Goal: Task Accomplishment & Management: Use online tool/utility

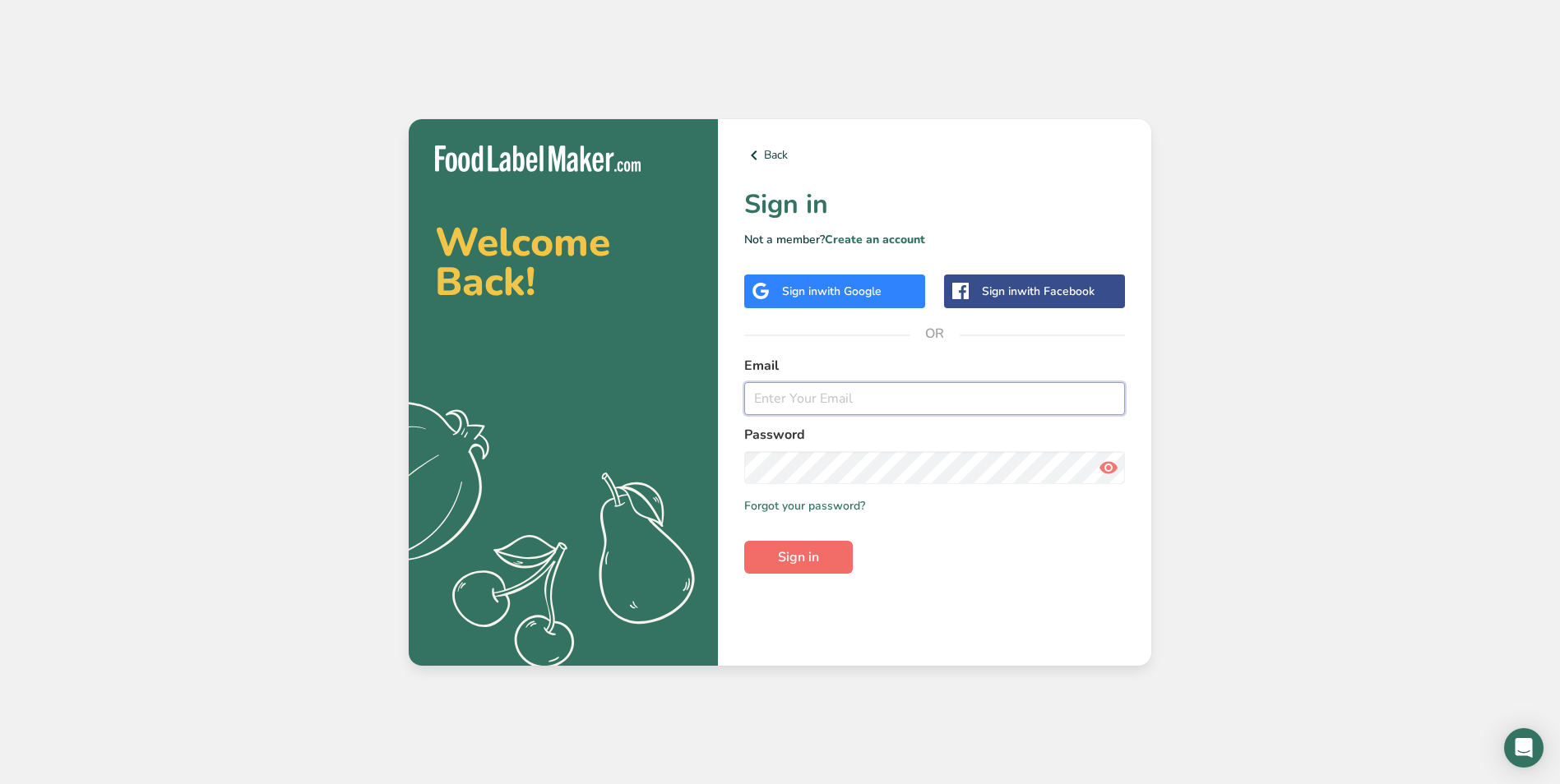
type input "[EMAIL_ADDRESS][DOMAIN_NAME]"
click at [799, 562] on span "Sign in" at bounding box center [797, 558] width 41 height 20
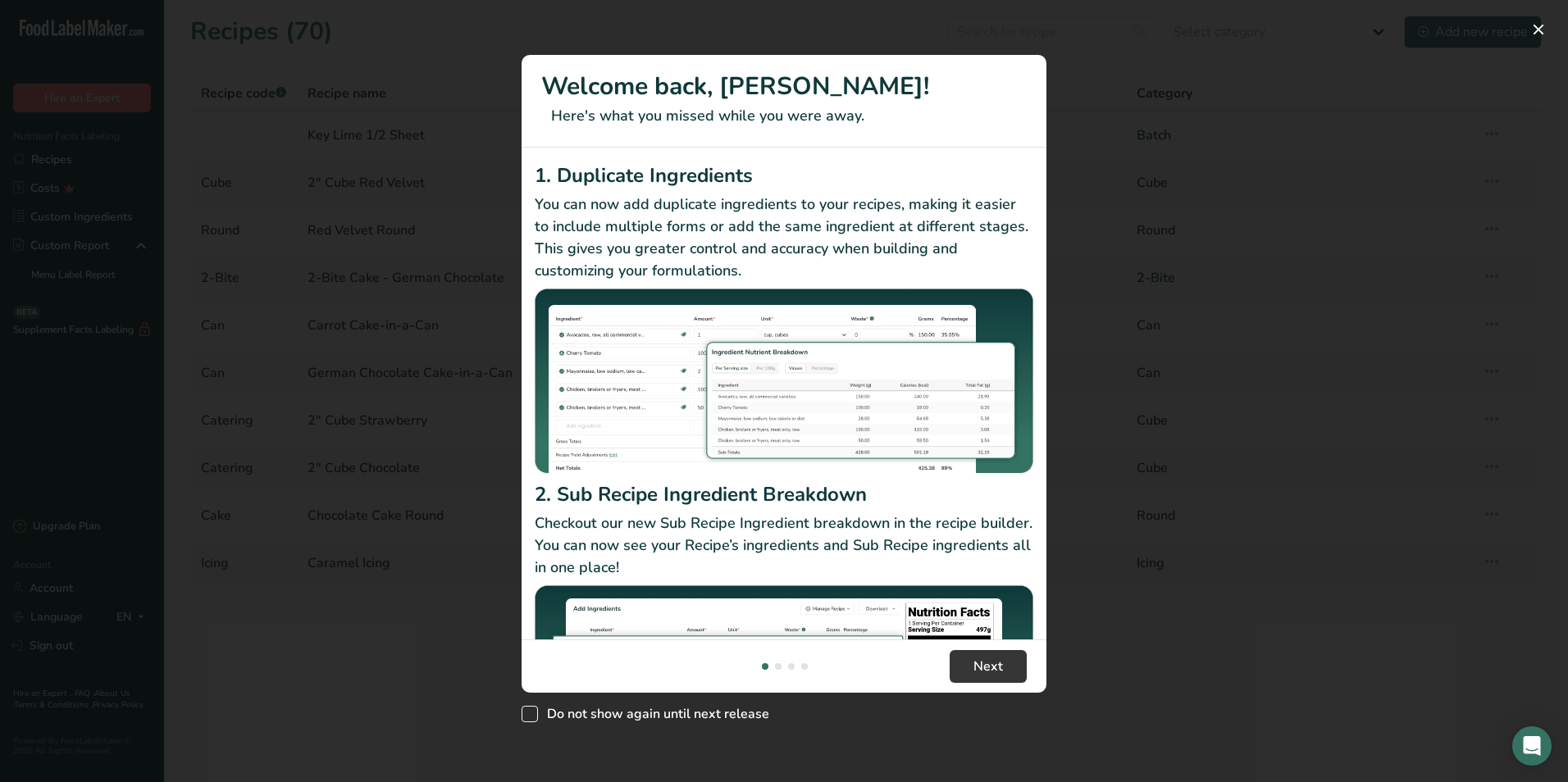
click at [524, 718] on span "New Features" at bounding box center [530, 714] width 17 height 17
click at [524, 718] on input "Do not show again until next release" at bounding box center [527, 714] width 11 height 11
checkbox input "true"
click at [1531, 30] on button "New Features" at bounding box center [1537, 30] width 27 height 27
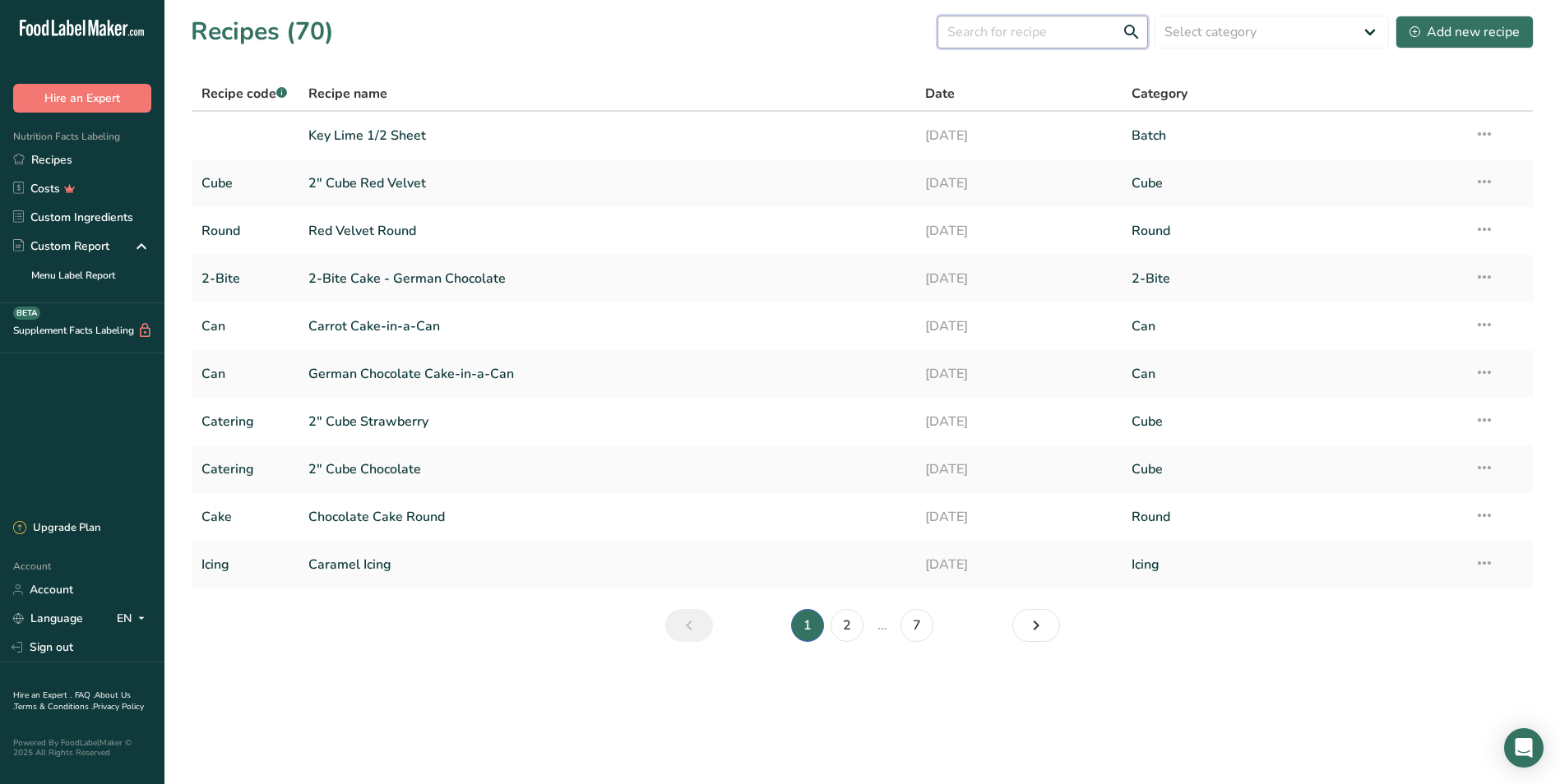
click at [1054, 35] on input "text" at bounding box center [1043, 32] width 211 height 33
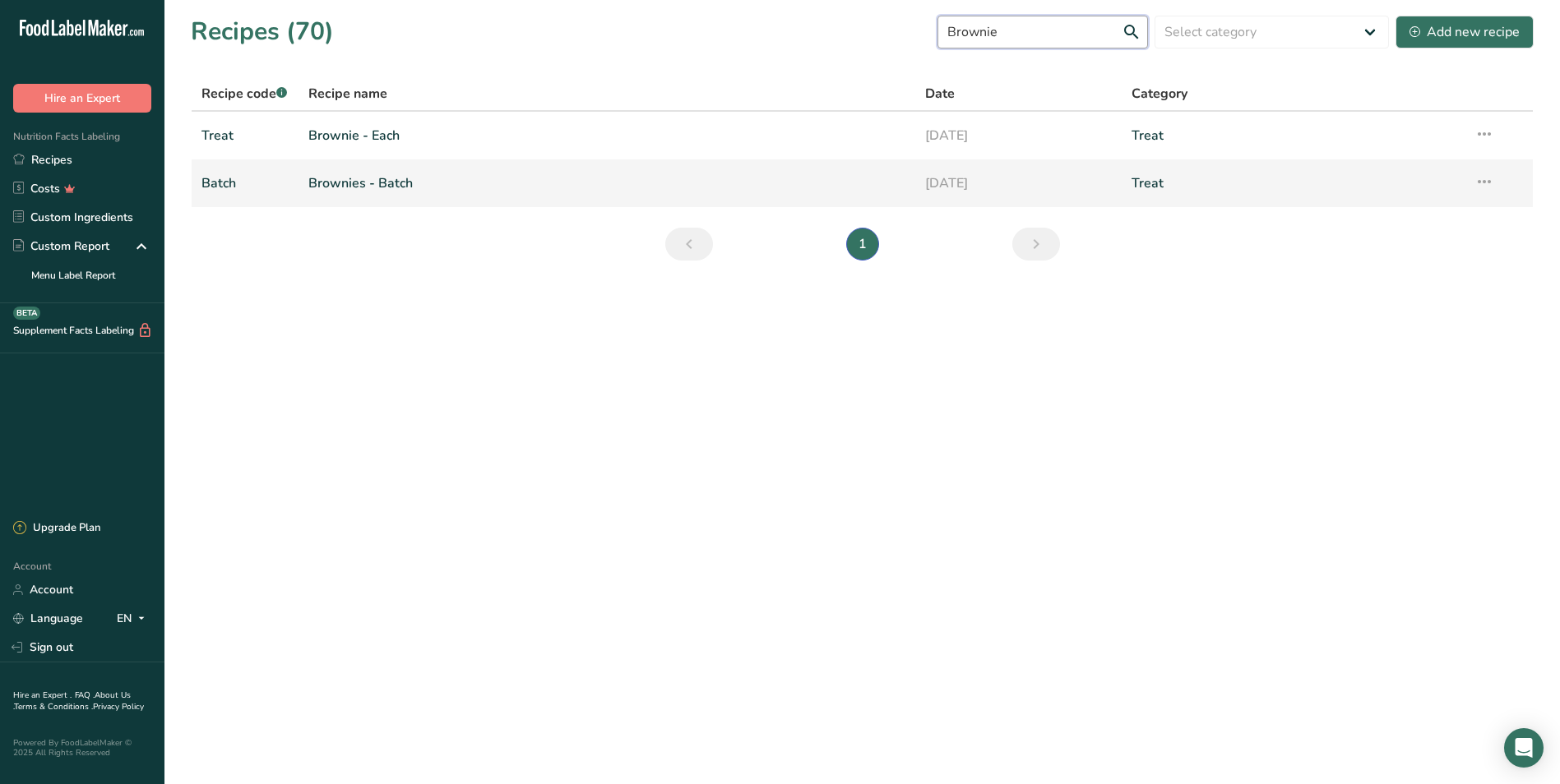
type input "Brownie"
click at [222, 179] on link "Batch" at bounding box center [245, 183] width 87 height 35
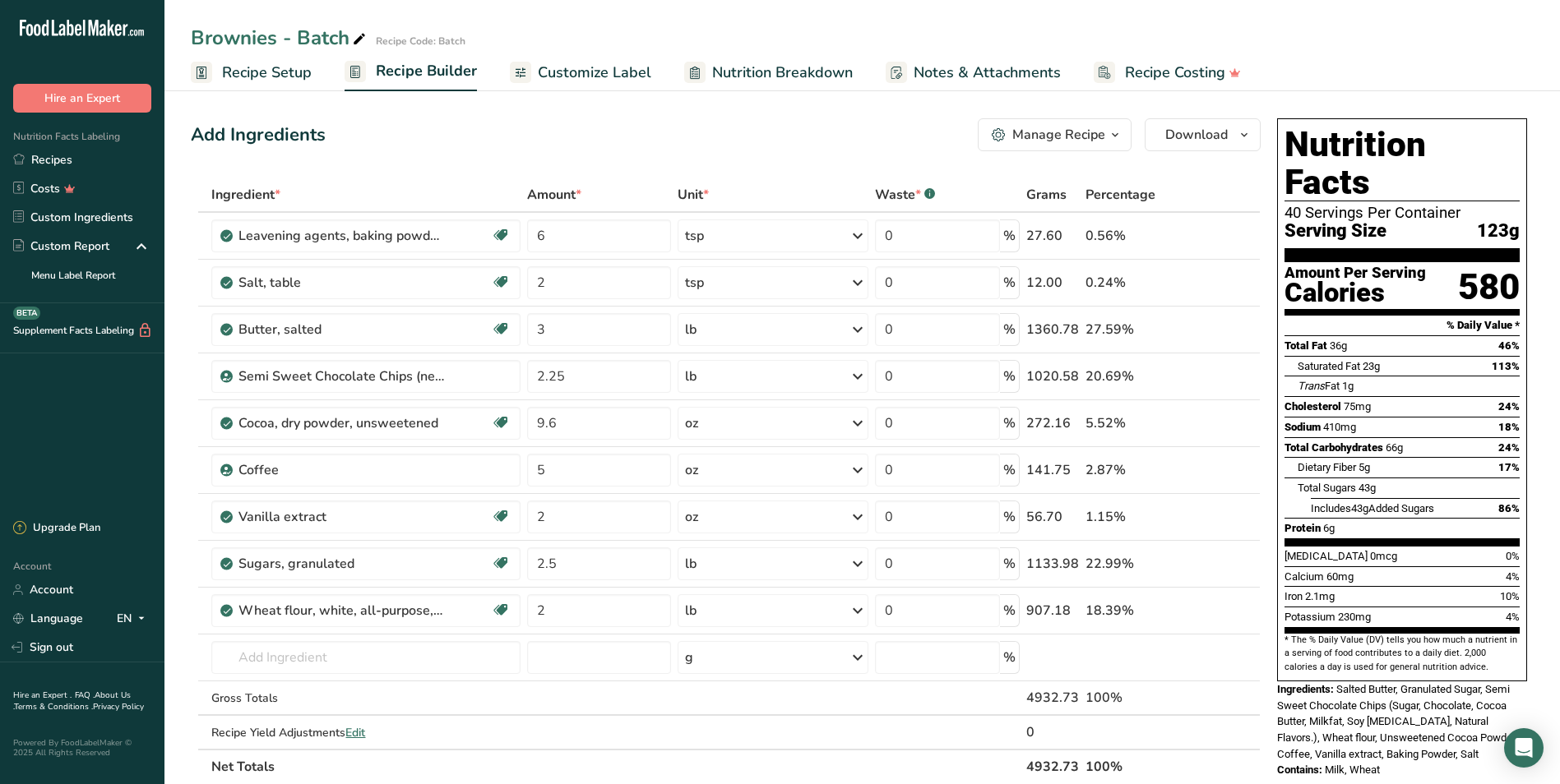
click at [266, 72] on span "Recipe Setup" at bounding box center [267, 72] width 89 height 22
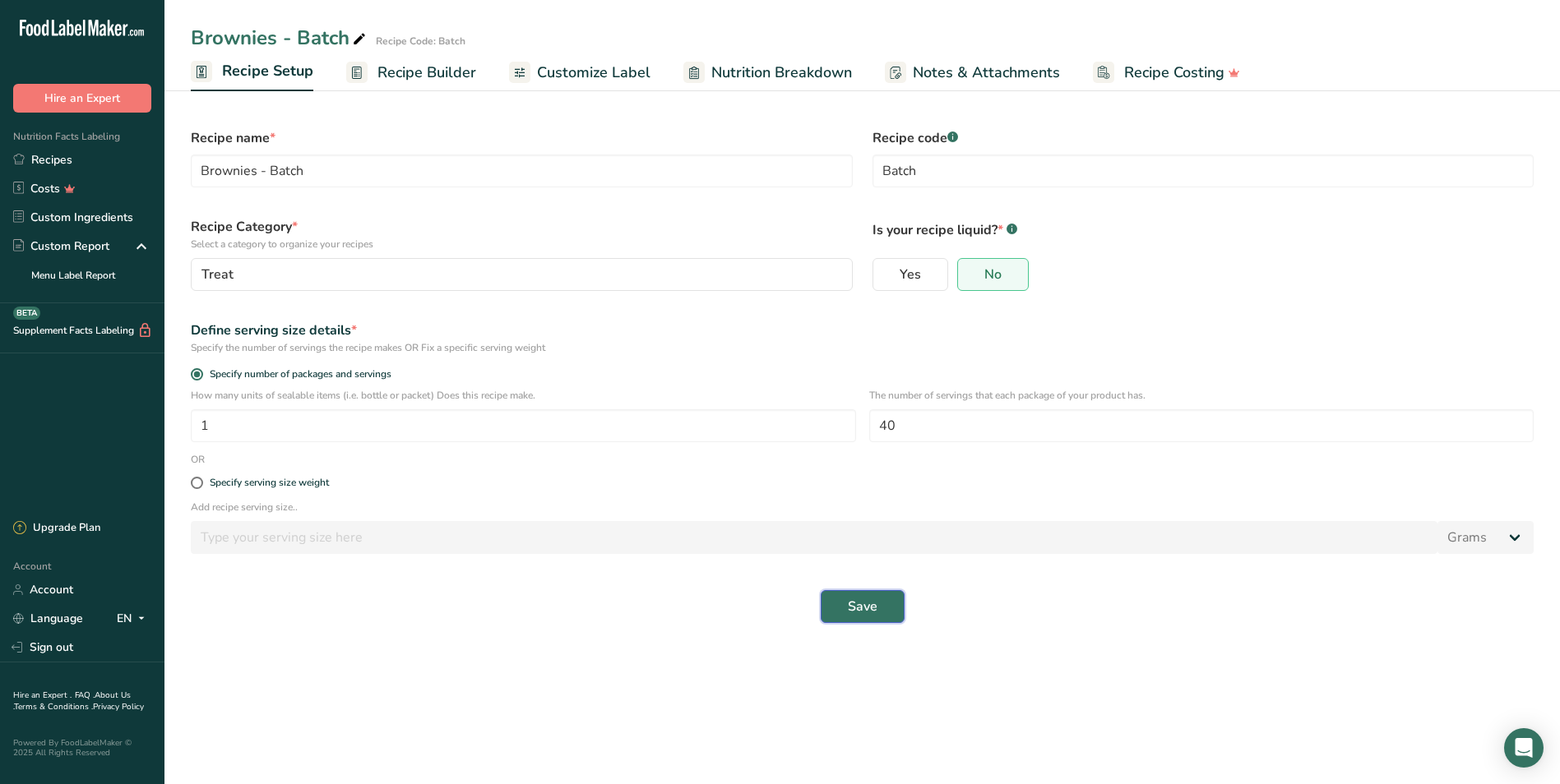
click at [871, 612] on span "Save" at bounding box center [863, 606] width 30 height 20
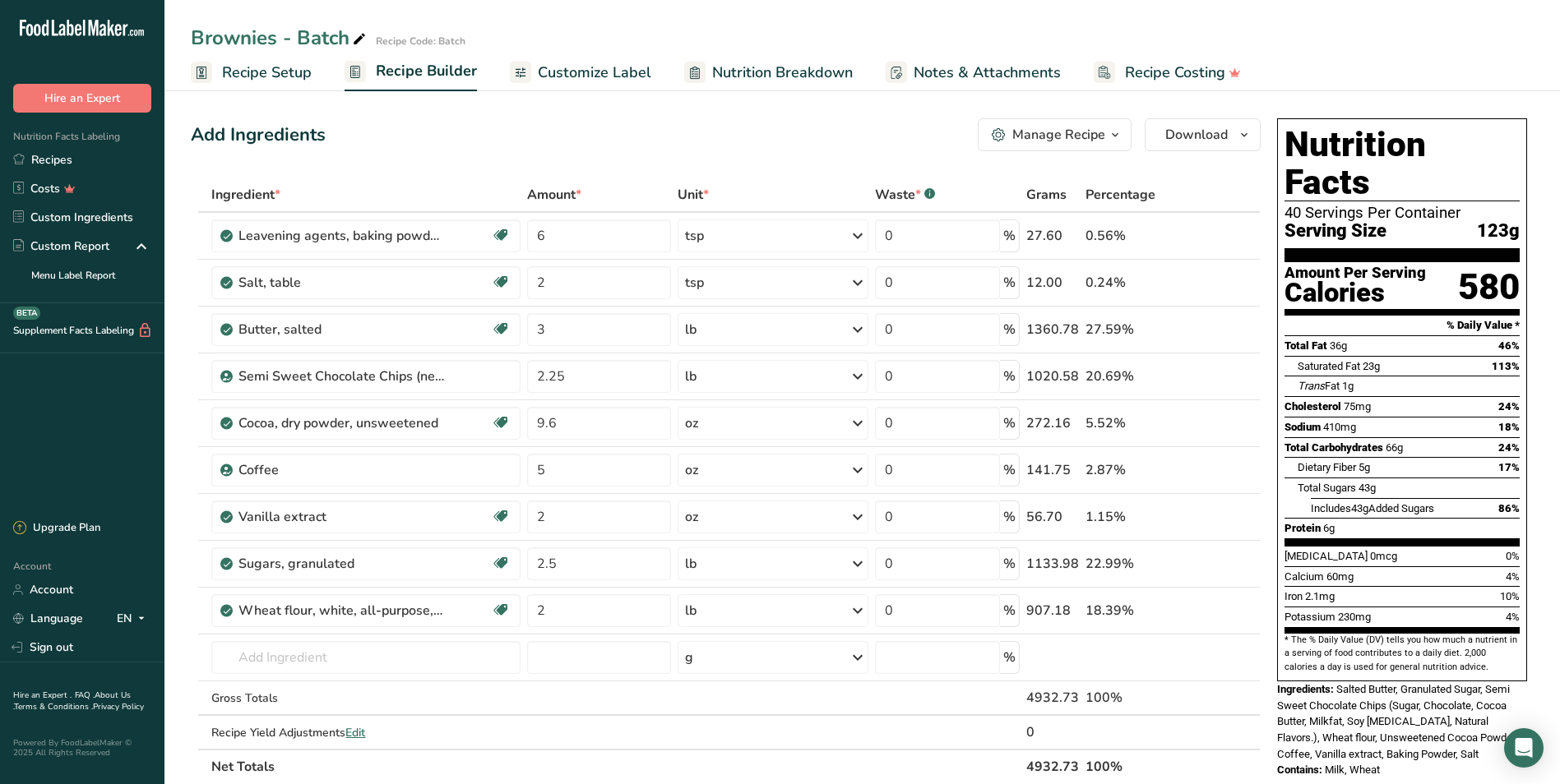
click at [1403, 40] on div "Brownies - Batch Recipe Code: Batch" at bounding box center [862, 38] width 1395 height 30
click at [680, 163] on div "Add Ingredients Manage Recipe Delete Recipe Duplicate Recipe Scale Recipe Save …" at bounding box center [730, 731] width 1079 height 1240
drag, startPoint x: 581, startPoint y: 240, endPoint x: 519, endPoint y: 223, distance: 64.3
click at [519, 223] on tr "Leavening agents, baking powder, double-acting, sodium aluminum sulfate Dairy f…" at bounding box center [726, 236] width 1068 height 47
click at [827, 237] on div "Ingredient * Amount * Unit * Waste * .a-a{fill:#347362;}.b-a{fill:#fff;} Grams …" at bounding box center [725, 480] width 1069 height 606
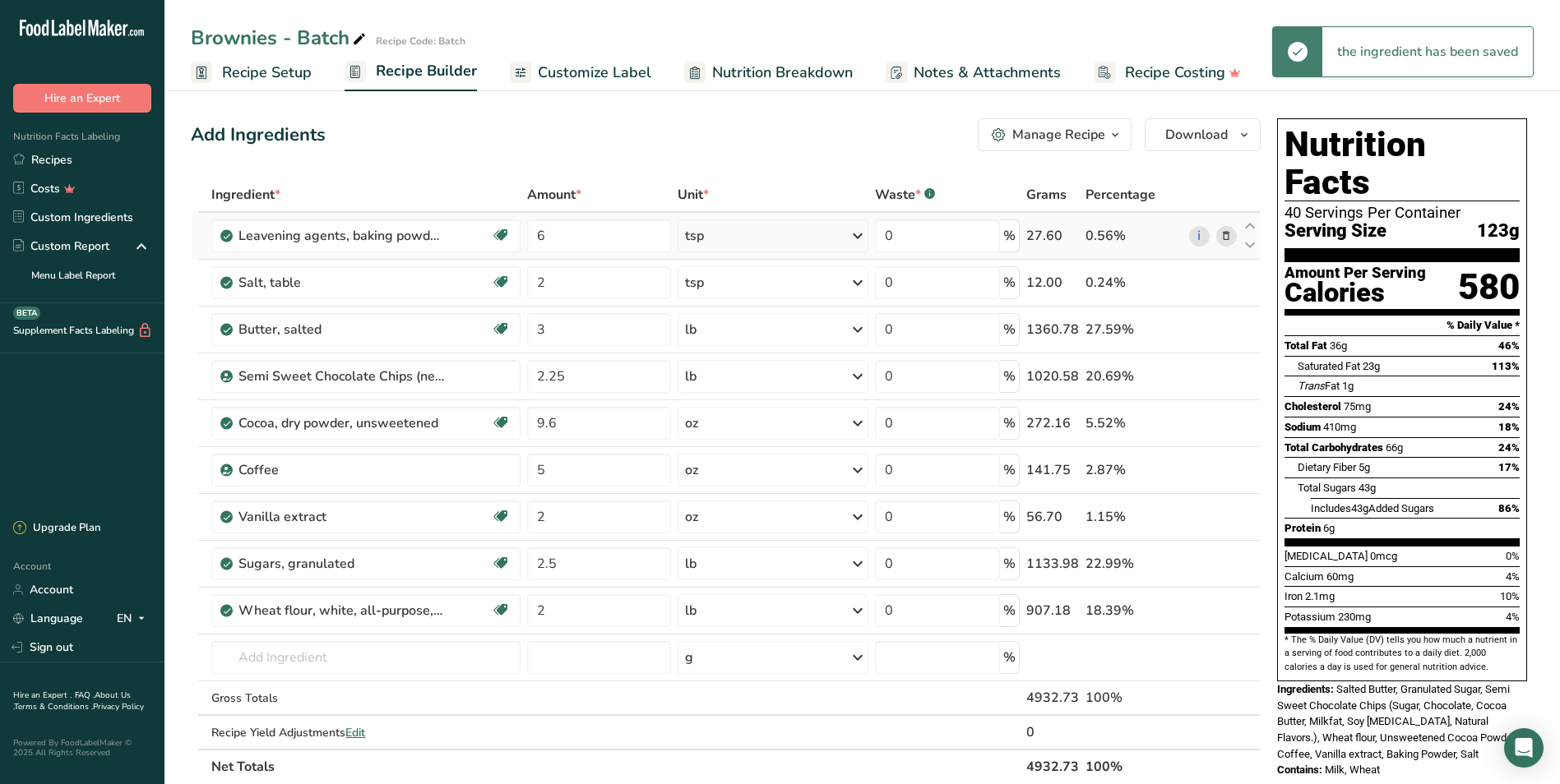
click at [860, 235] on icon at bounding box center [858, 236] width 20 height 30
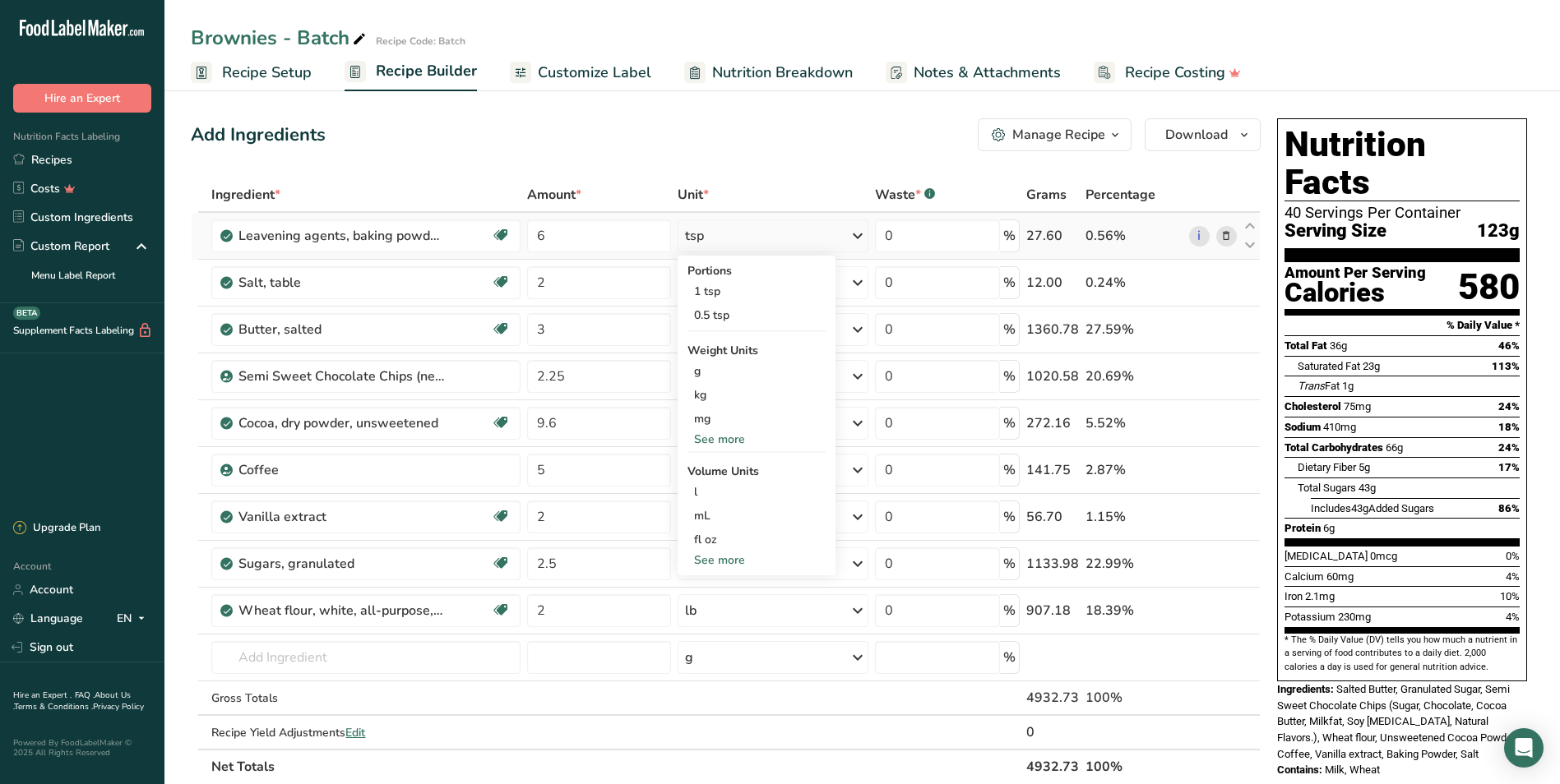
click at [720, 562] on div "See more" at bounding box center [756, 560] width 138 height 17
select select "22"
click at [720, 562] on div "tbsp" at bounding box center [757, 563] width 125 height 17
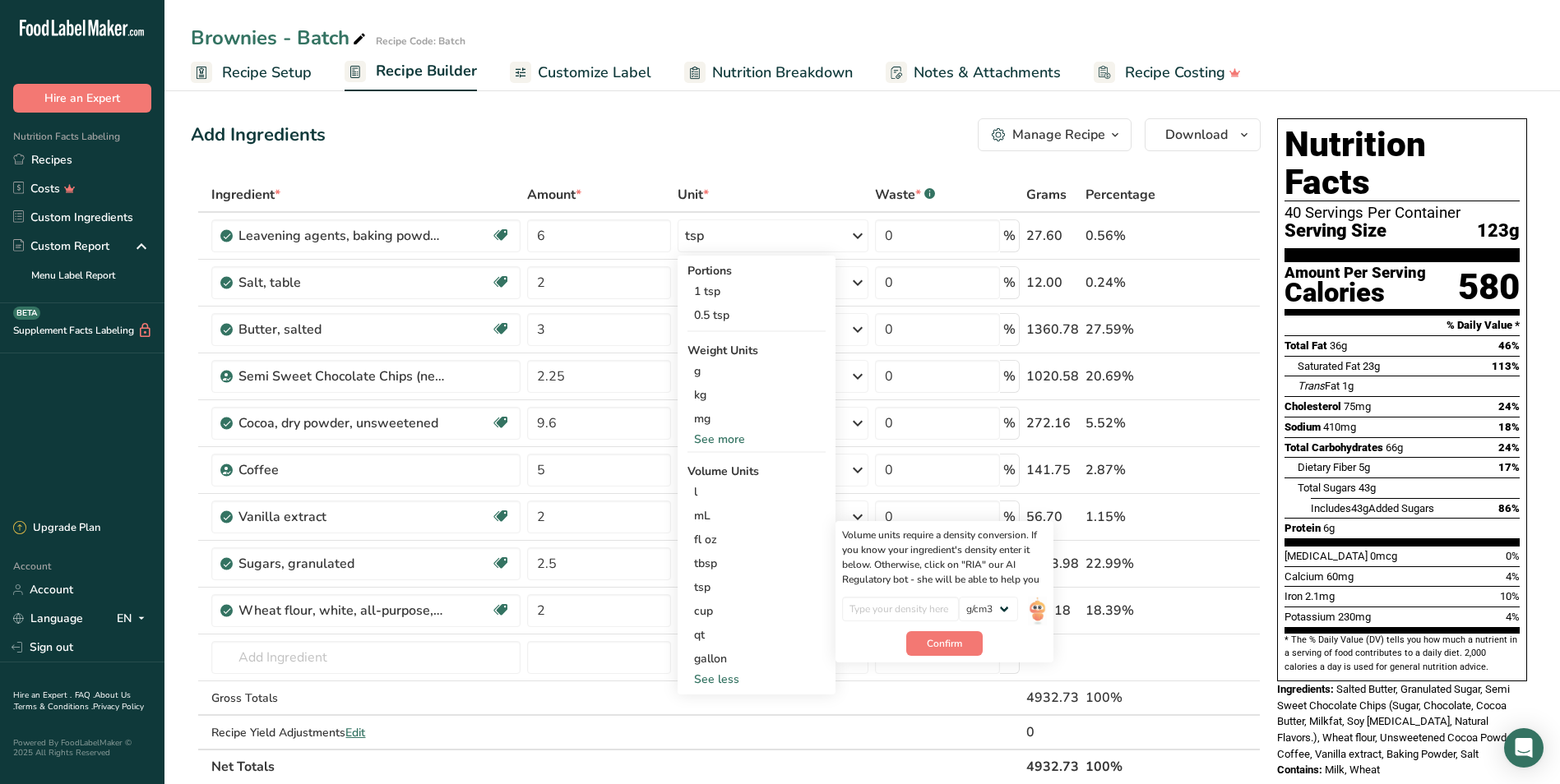
click at [740, 124] on div "Add Ingredients Manage Recipe Delete Recipe Duplicate Recipe Scale Recipe Save …" at bounding box center [725, 134] width 1069 height 33
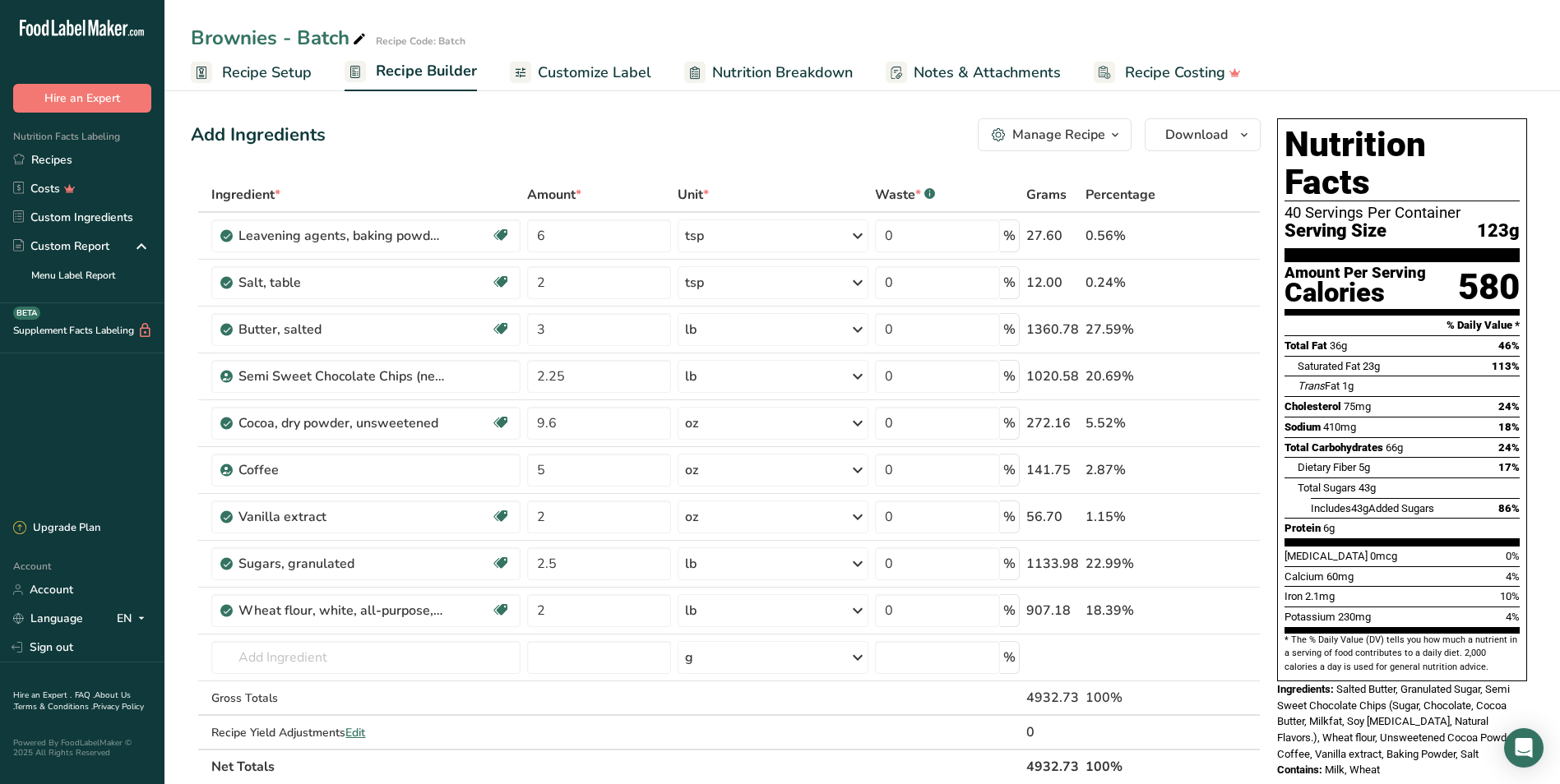
click at [577, 103] on section "Add Ingredients Manage Recipe Delete Recipe Duplicate Recipe Scale Recipe Save …" at bounding box center [862, 731] width 1395 height 1292
click at [267, 70] on span "Recipe Setup" at bounding box center [267, 72] width 89 height 22
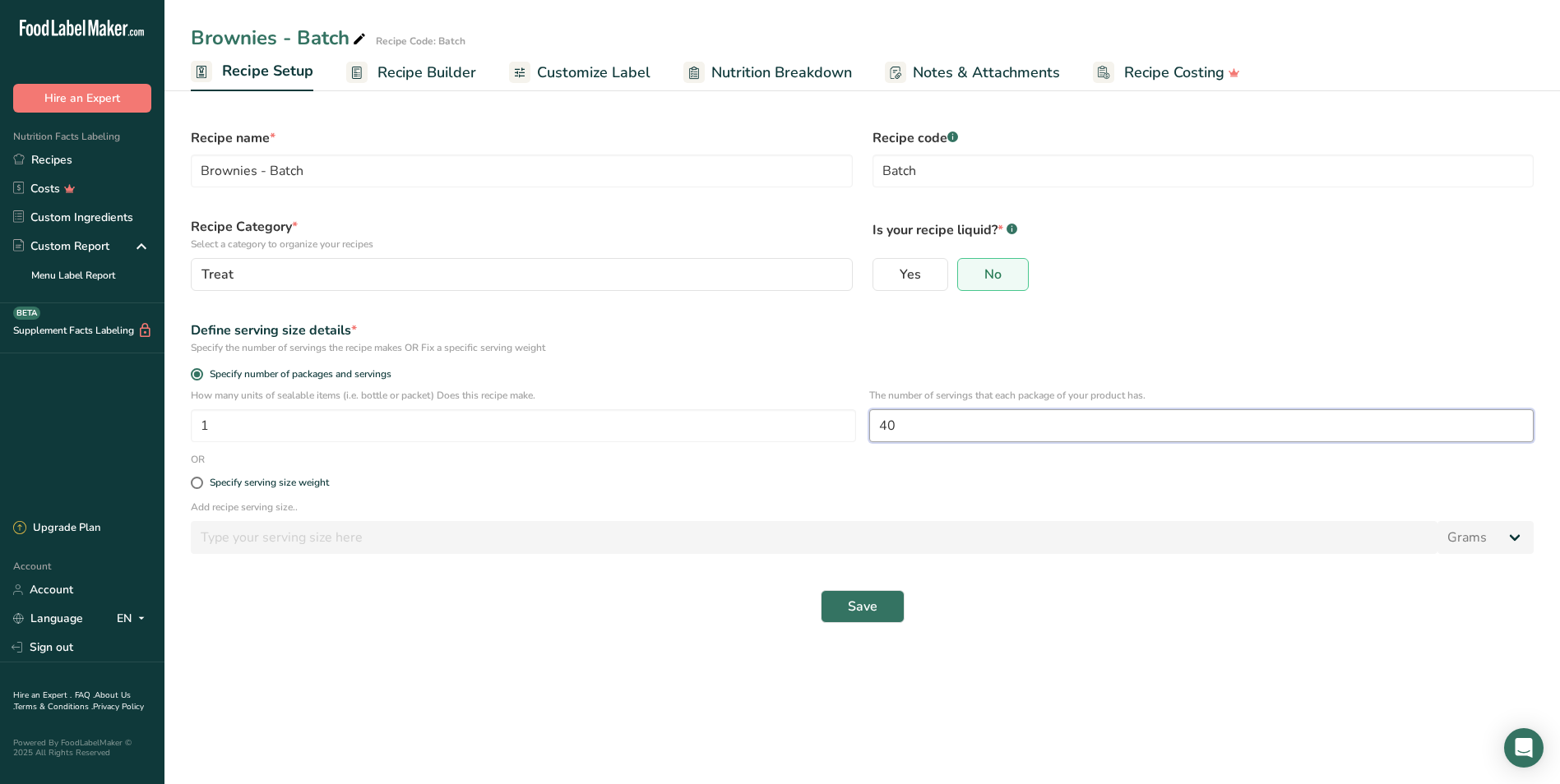
drag, startPoint x: 900, startPoint y: 426, endPoint x: 874, endPoint y: 429, distance: 26.2
click at [874, 429] on input "40" at bounding box center [1202, 425] width 665 height 33
type input "54"
click at [859, 610] on span "Save" at bounding box center [863, 606] width 30 height 20
